Goal: Information Seeking & Learning: Stay updated

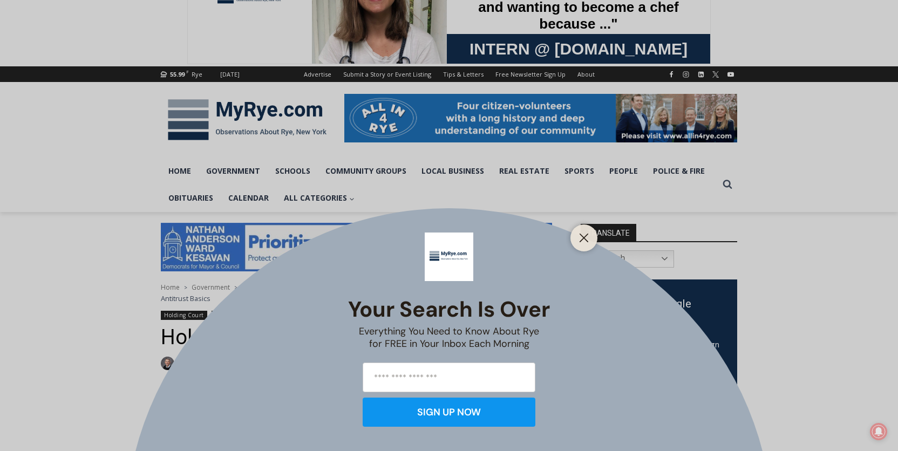
scroll to position [44, 0]
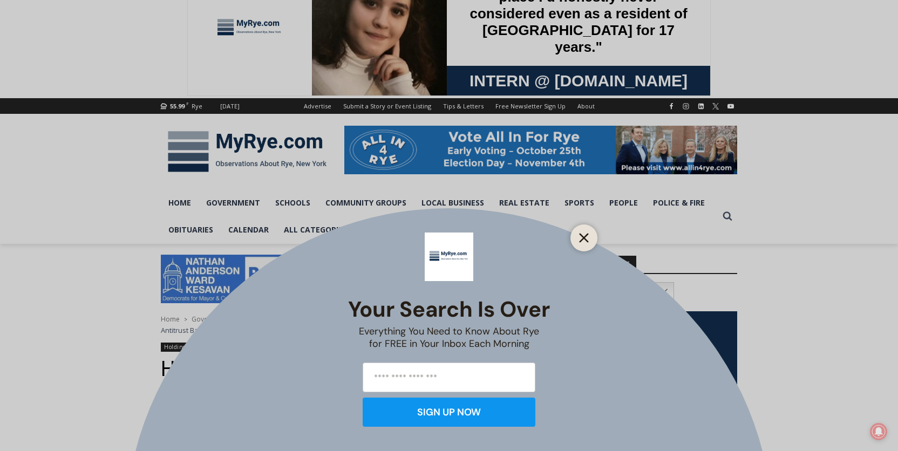
click at [583, 234] on icon "Close" at bounding box center [584, 238] width 10 height 10
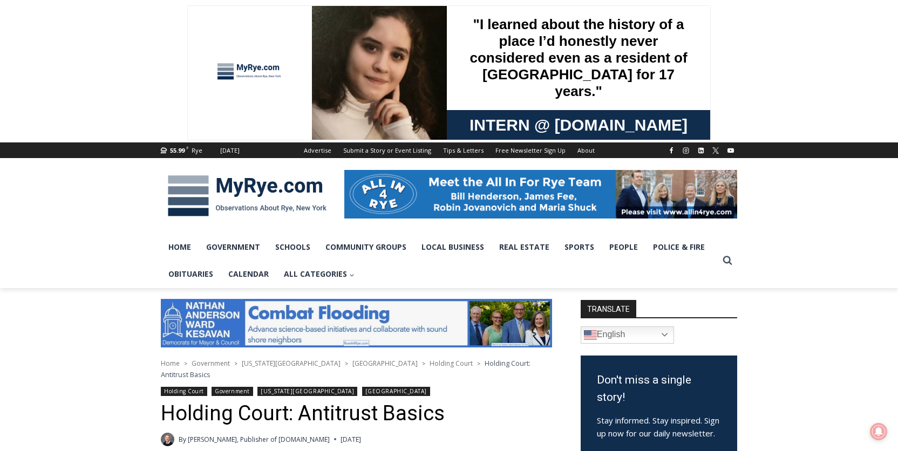
scroll to position [0, 0]
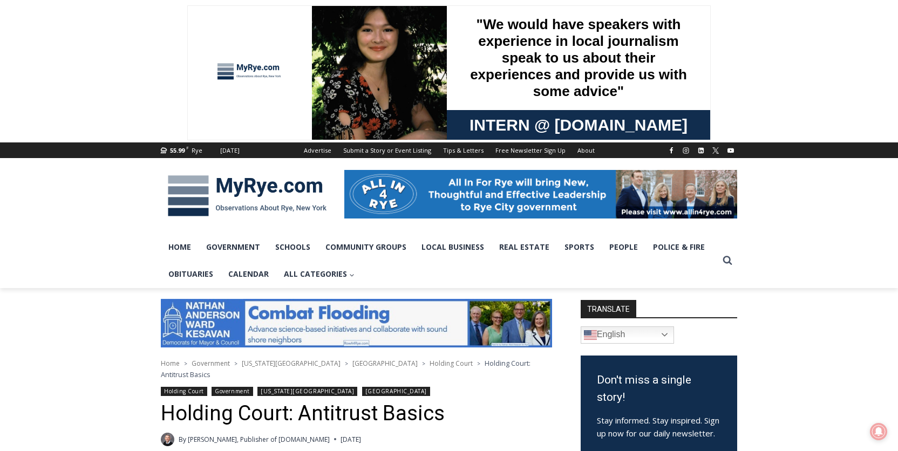
click at [248, 186] on img at bounding box center [247, 196] width 173 height 56
click at [186, 186] on img at bounding box center [247, 196] width 173 height 56
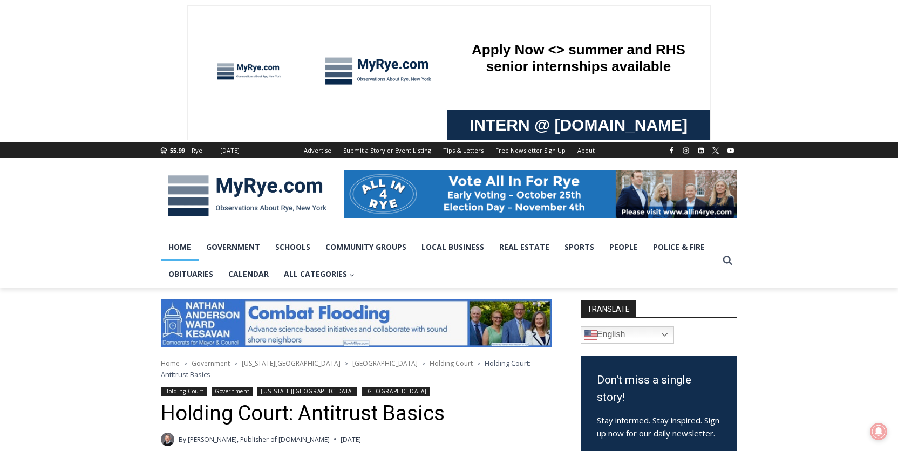
click at [187, 245] on link "Home" at bounding box center [180, 247] width 38 height 27
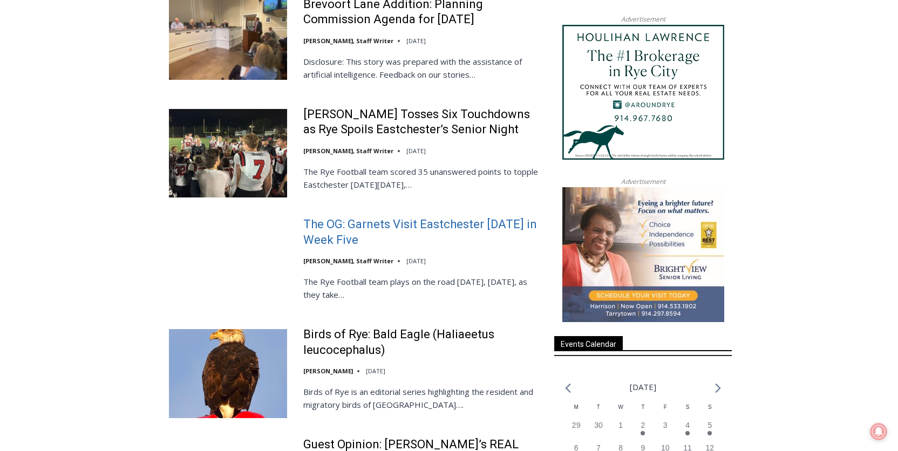
scroll to position [1161, 0]
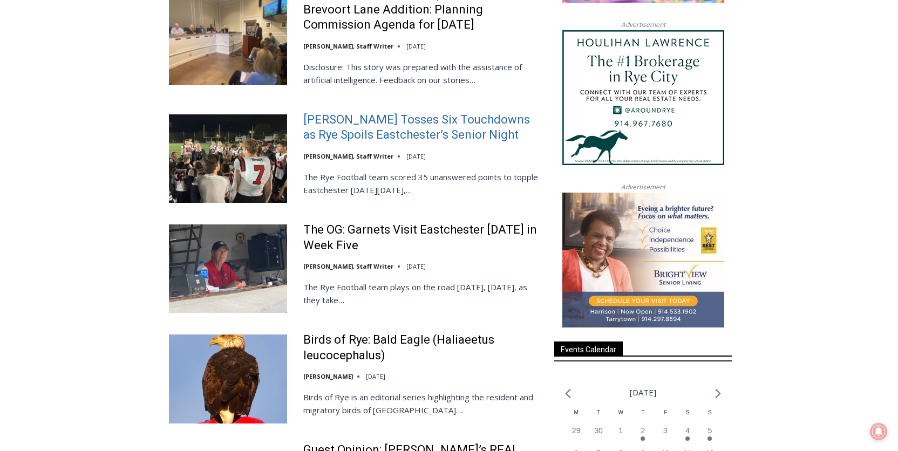
click at [345, 117] on link "Miller Tosses Six Touchdowns as Rye Spoils Eastchester’s Senior Night" at bounding box center [421, 127] width 237 height 31
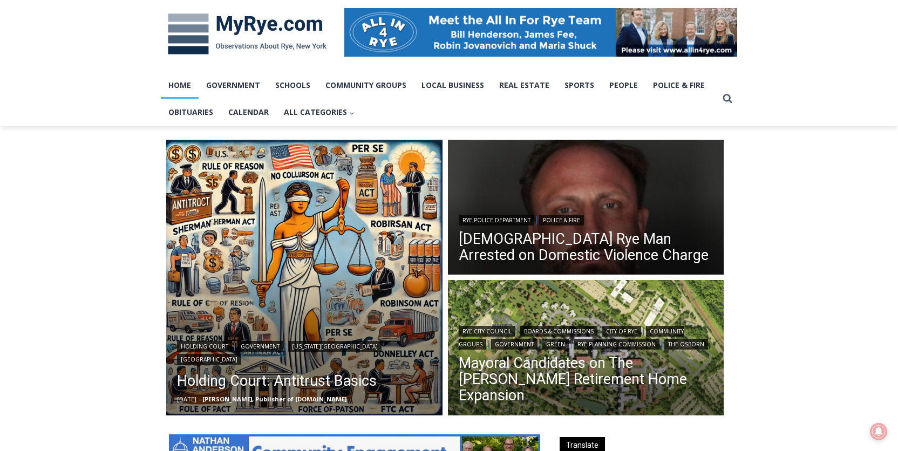
scroll to position [163, 0]
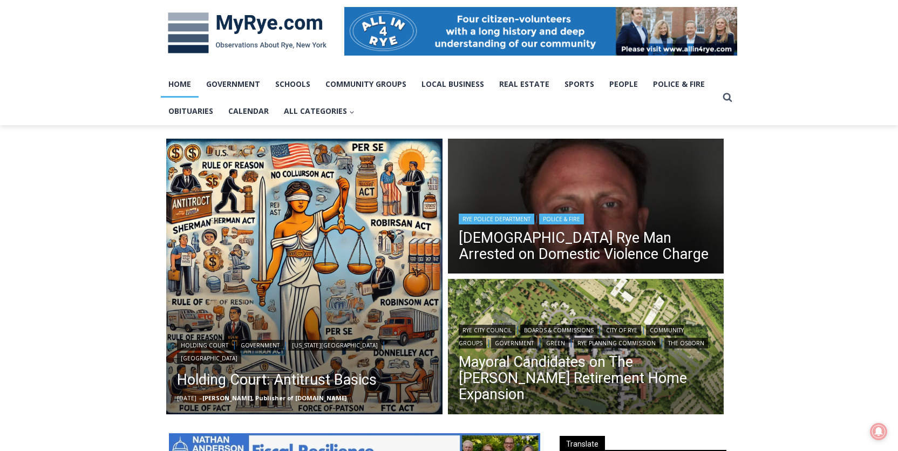
click at [544, 176] on img "Read More 42 Year Old Rye Man Arrested on Domestic Violence Charge" at bounding box center [586, 208] width 276 height 138
